Goal: Navigation & Orientation: Find specific page/section

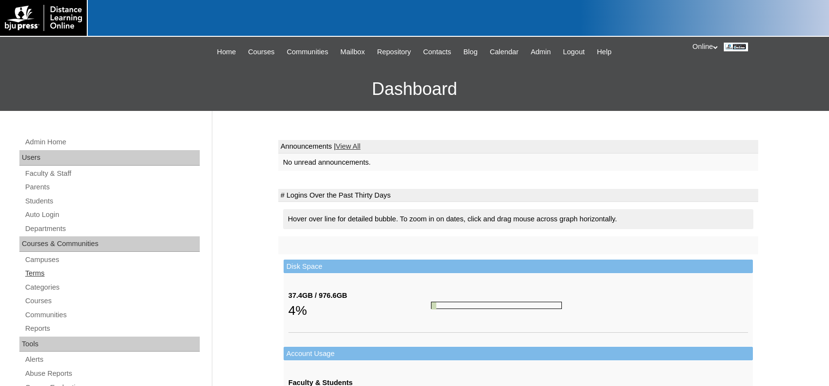
click at [34, 269] on link "Terms" at bounding box center [111, 274] width 175 height 12
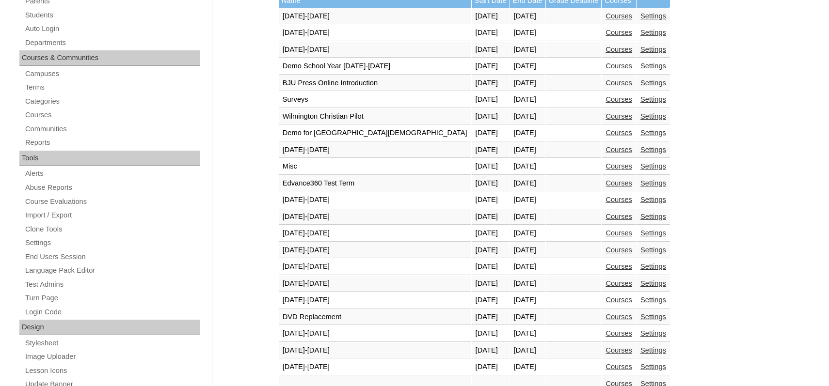
scroll to position [339, 0]
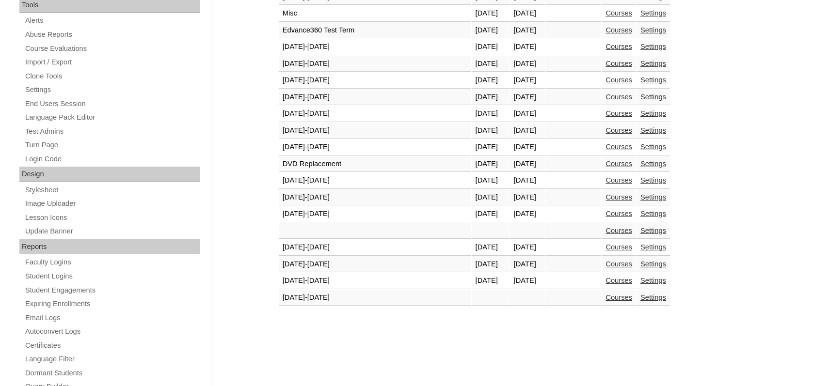
click at [605, 281] on link "Courses" at bounding box center [618, 281] width 27 height 8
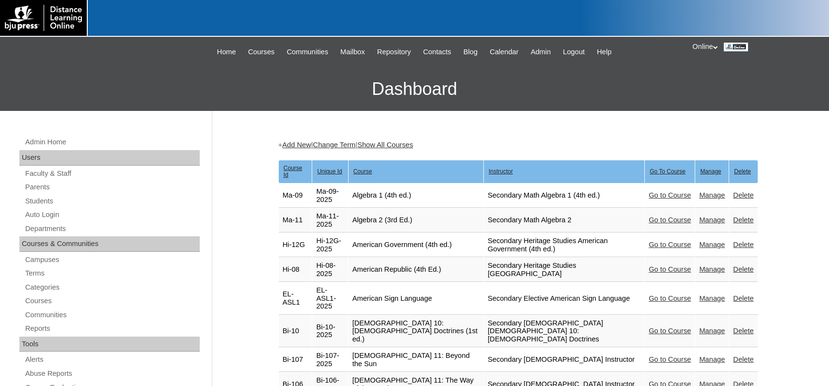
click at [669, 266] on link "Go to Course" at bounding box center [670, 270] width 42 height 8
